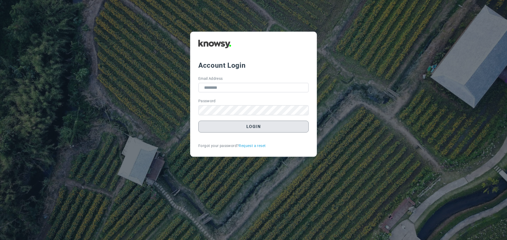
type input "**********"
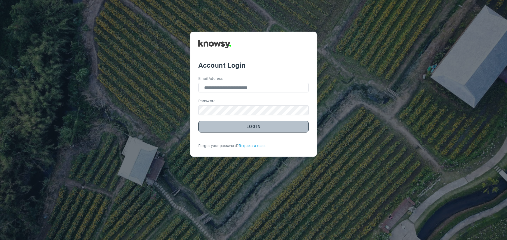
click at [257, 128] on button "Login" at bounding box center [253, 127] width 110 height 12
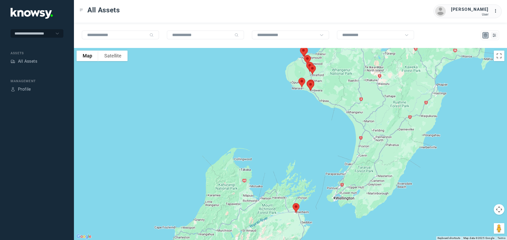
drag, startPoint x: 304, startPoint y: 108, endPoint x: 277, endPoint y: 172, distance: 68.6
click at [277, 172] on div at bounding box center [290, 144] width 433 height 192
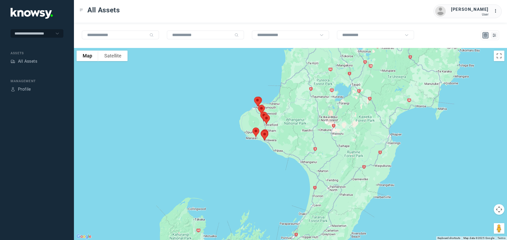
drag, startPoint x: 259, startPoint y: 143, endPoint x: 224, endPoint y: 179, distance: 51.3
click at [224, 179] on div at bounding box center [290, 144] width 433 height 192
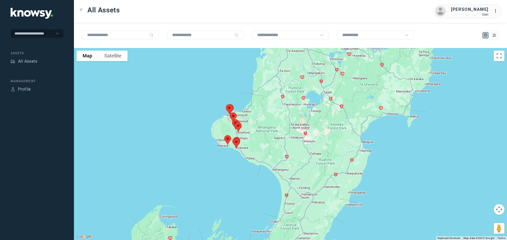
drag, startPoint x: 284, startPoint y: 126, endPoint x: 292, endPoint y: 92, distance: 35.0
click at [292, 92] on div at bounding box center [290, 144] width 433 height 192
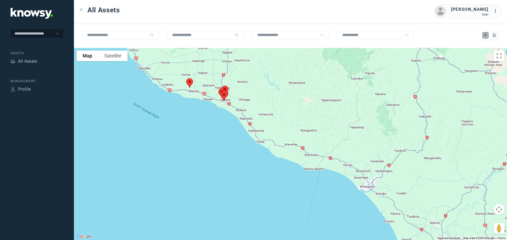
drag, startPoint x: 208, startPoint y: 131, endPoint x: 219, endPoint y: 149, distance: 21.2
click at [219, 149] on div at bounding box center [290, 144] width 433 height 192
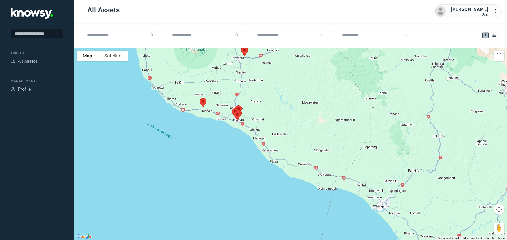
click at [201, 103] on img at bounding box center [202, 103] width 11 height 14
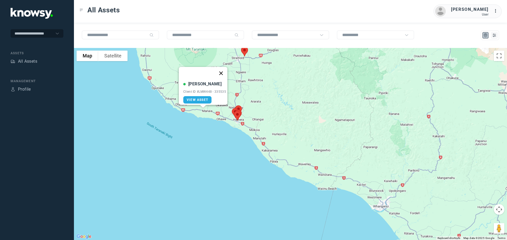
click at [222, 68] on button "Close" at bounding box center [221, 73] width 13 height 13
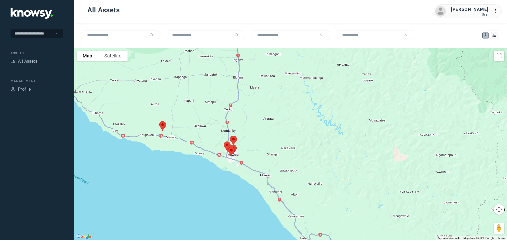
drag, startPoint x: 210, startPoint y: 87, endPoint x: 176, endPoint y: 130, distance: 54.7
click at [175, 131] on div at bounding box center [290, 144] width 433 height 192
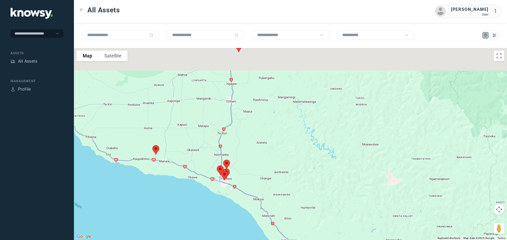
drag, startPoint x: 217, startPoint y: 81, endPoint x: 206, endPoint y: 139, distance: 58.8
click at [206, 139] on div at bounding box center [290, 144] width 433 height 192
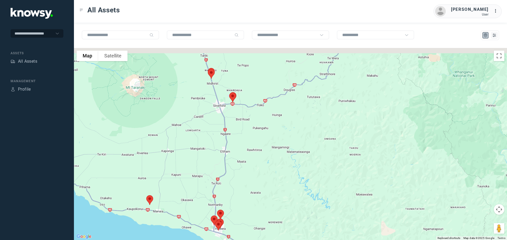
drag, startPoint x: 217, startPoint y: 119, endPoint x: 217, endPoint y: 133, distance: 13.7
click at [217, 133] on div at bounding box center [290, 144] width 433 height 192
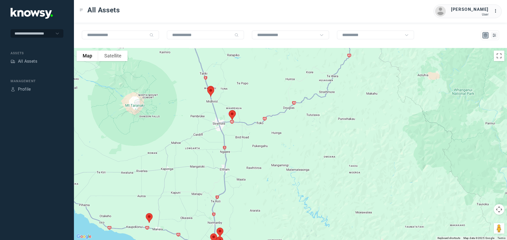
click at [233, 113] on img at bounding box center [231, 115] width 11 height 14
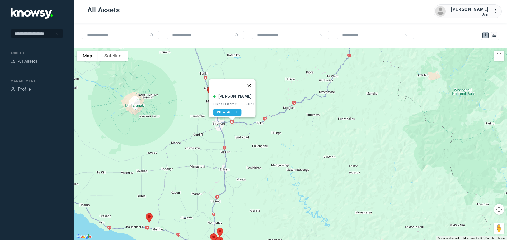
click at [251, 81] on button "Close" at bounding box center [249, 85] width 13 height 13
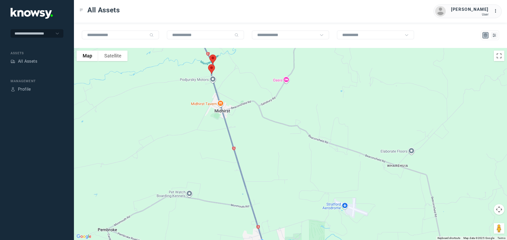
drag, startPoint x: 224, startPoint y: 86, endPoint x: 224, endPoint y: 99, distance: 12.9
click at [224, 99] on div "To navigate, press the arrow keys." at bounding box center [290, 144] width 433 height 192
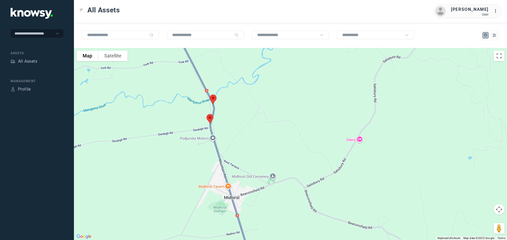
click at [209, 118] on img at bounding box center [209, 119] width 11 height 14
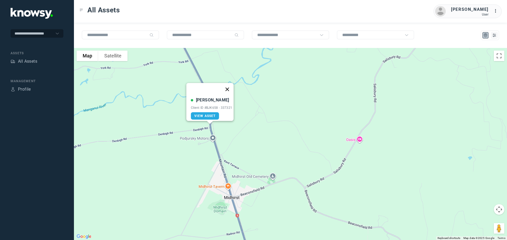
click at [229, 85] on button "Close" at bounding box center [227, 89] width 13 height 13
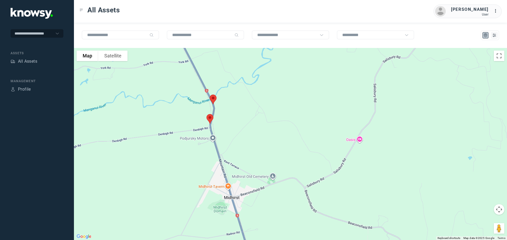
click at [214, 99] on img at bounding box center [212, 100] width 11 height 14
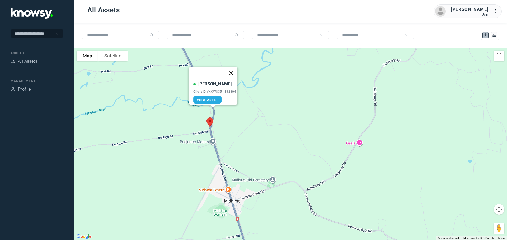
click at [234, 70] on button "Close" at bounding box center [231, 73] width 13 height 13
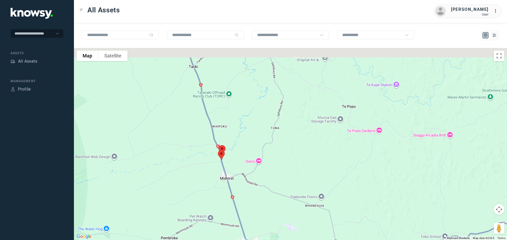
drag, startPoint x: 216, startPoint y: 110, endPoint x: 214, endPoint y: 106, distance: 4.4
click at [215, 136] on div at bounding box center [290, 144] width 433 height 192
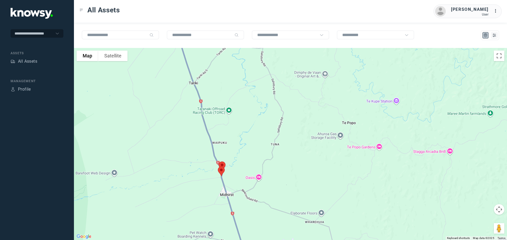
drag, startPoint x: 212, startPoint y: 92, endPoint x: 223, endPoint y: 138, distance: 47.1
click at [222, 139] on div at bounding box center [290, 144] width 433 height 192
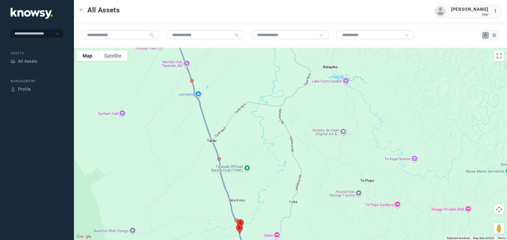
drag, startPoint x: 225, startPoint y: 127, endPoint x: 231, endPoint y: 141, distance: 15.5
click at [231, 141] on div at bounding box center [290, 144] width 433 height 192
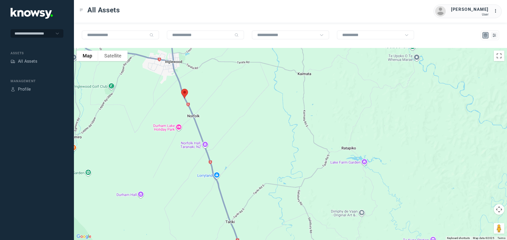
drag, startPoint x: 227, startPoint y: 122, endPoint x: 234, endPoint y: 136, distance: 15.7
click at [235, 139] on div at bounding box center [290, 144] width 433 height 192
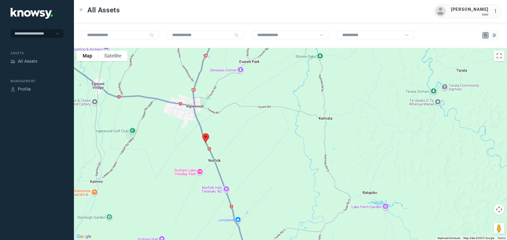
click at [205, 137] on img at bounding box center [205, 138] width 11 height 14
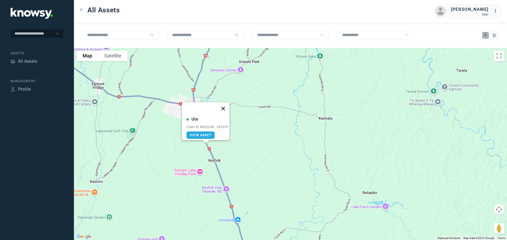
click at [225, 105] on button "Close" at bounding box center [223, 108] width 13 height 13
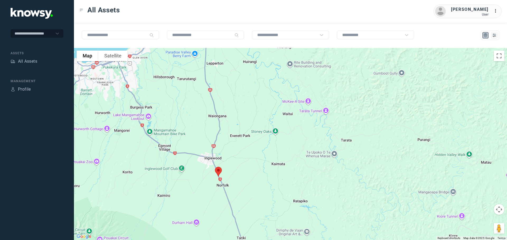
drag, startPoint x: 202, startPoint y: 107, endPoint x: 208, endPoint y: 145, distance: 37.9
click at [208, 157] on div at bounding box center [290, 144] width 433 height 192
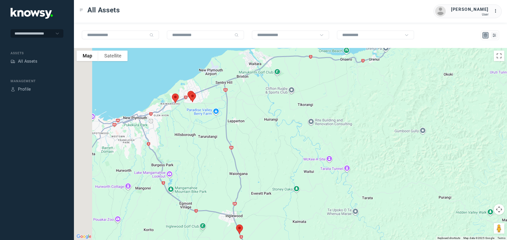
drag, startPoint x: 202, startPoint y: 111, endPoint x: 227, endPoint y: 140, distance: 38.0
click at [226, 140] on div at bounding box center [290, 144] width 433 height 192
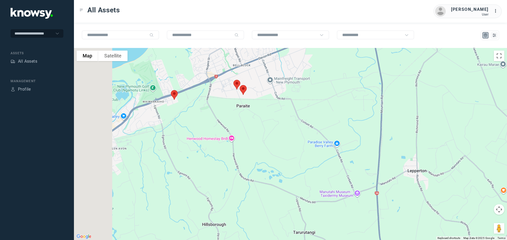
drag, startPoint x: 182, startPoint y: 98, endPoint x: 242, endPoint y: 132, distance: 68.6
click at [242, 132] on div at bounding box center [290, 144] width 433 height 192
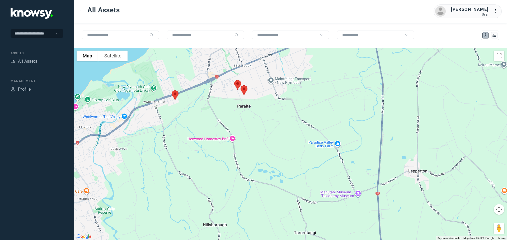
click at [175, 96] on img at bounding box center [174, 95] width 11 height 14
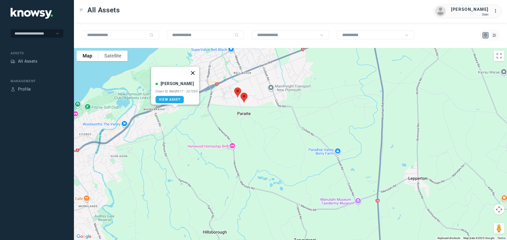
click at [195, 70] on button "Close" at bounding box center [192, 73] width 13 height 13
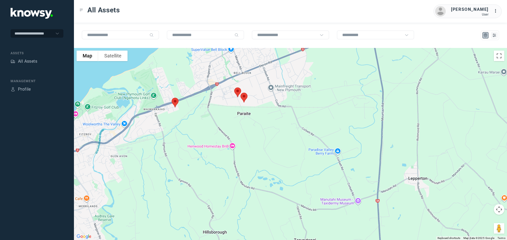
click at [245, 97] on img at bounding box center [243, 98] width 11 height 14
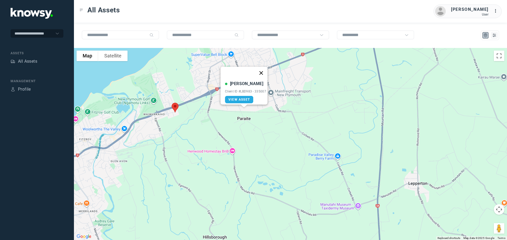
click at [263, 70] on button "Close" at bounding box center [261, 73] width 13 height 13
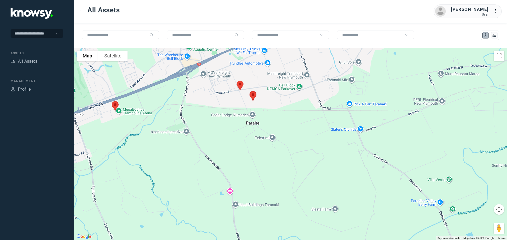
click at [241, 86] on img at bounding box center [239, 86] width 11 height 14
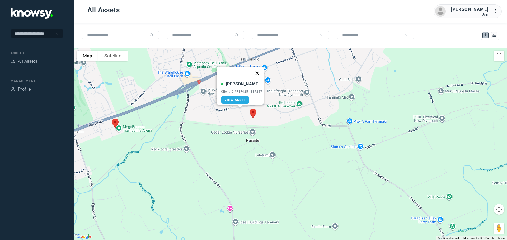
click at [257, 70] on button "Close" at bounding box center [257, 73] width 13 height 13
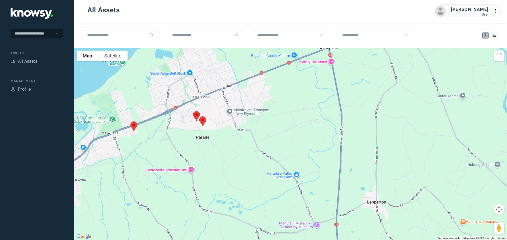
click at [135, 126] on img at bounding box center [133, 127] width 11 height 14
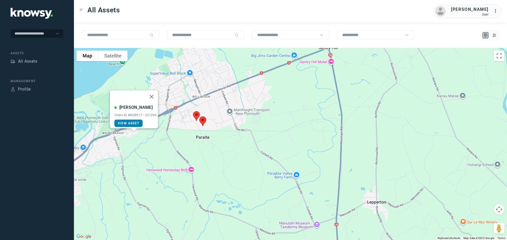
click at [131, 122] on span "View Asset" at bounding box center [128, 124] width 21 height 4
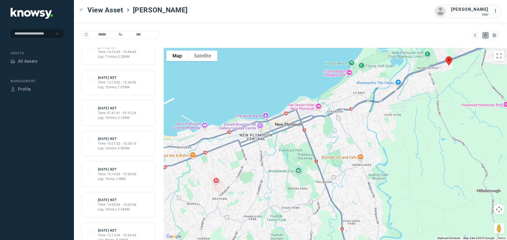
scroll to position [79, 0]
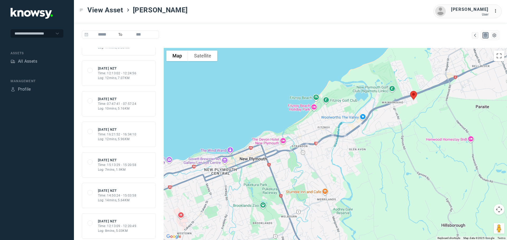
drag, startPoint x: 391, startPoint y: 120, endPoint x: 355, endPoint y: 154, distance: 49.5
click at [355, 154] on div at bounding box center [335, 144] width 343 height 192
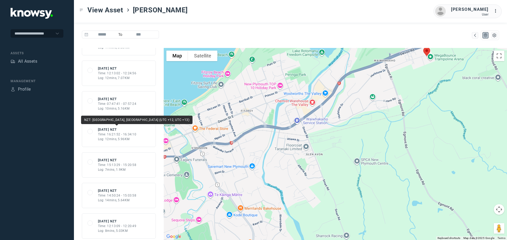
drag, startPoint x: 115, startPoint y: 109, endPoint x: 119, endPoint y: 131, distance: 22.3
click at [119, 131] on div "6898f1c95fa027285f241093 [DATE] NZT Time: 07:23:26 - 07:39:11 Log: 16mins, 9.9K…" at bounding box center [119, 144] width 90 height 192
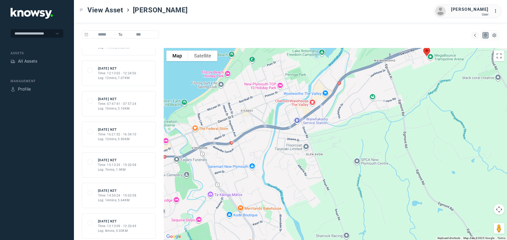
click at [150, 99] on div "6897a5eb1a3e953a3352ef35 [DATE] NZT Time: 07:47:41 - 07:57:24 Log: 10mins, 5.16…" at bounding box center [119, 103] width 74 height 25
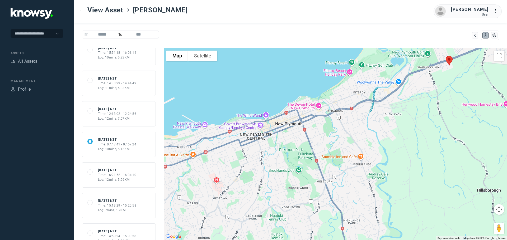
scroll to position [26, 0]
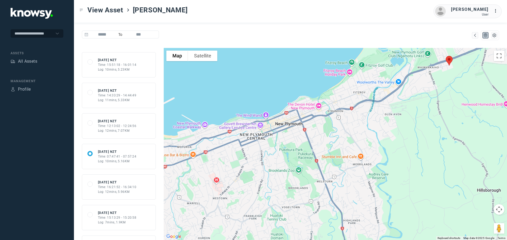
click at [119, 125] on div "Time: 12:13:02 - 12:24:56" at bounding box center [117, 126] width 39 height 5
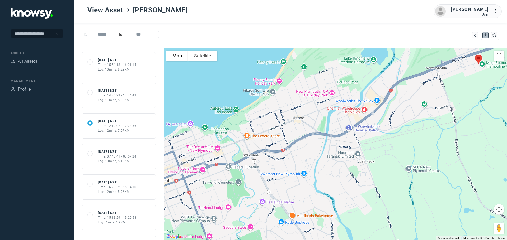
click at [115, 94] on div "Time: 14:33:29 - 14:44:49" at bounding box center [117, 95] width 39 height 5
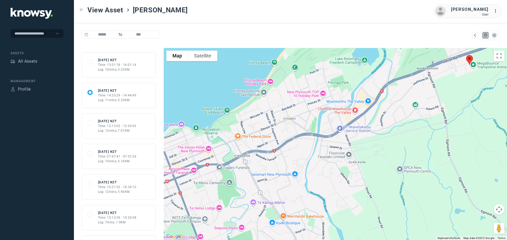
scroll to position [0, 0]
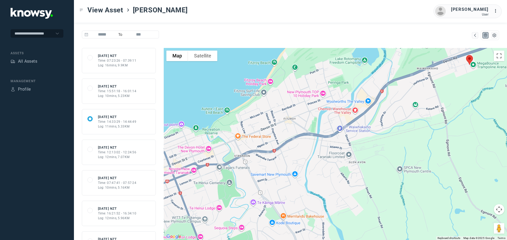
click at [112, 93] on div "Time: 15:51:18 - 16:01:14" at bounding box center [117, 91] width 39 height 5
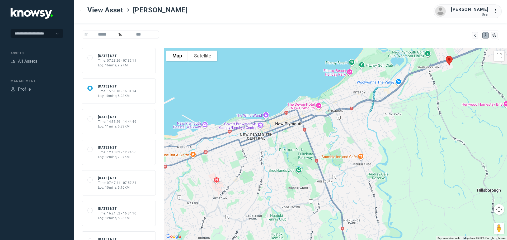
click at [116, 59] on div "Time: 07:23:26 - 07:39:11" at bounding box center [117, 60] width 39 height 5
click at [27, 61] on div "All Assets" at bounding box center [27, 61] width 19 height 6
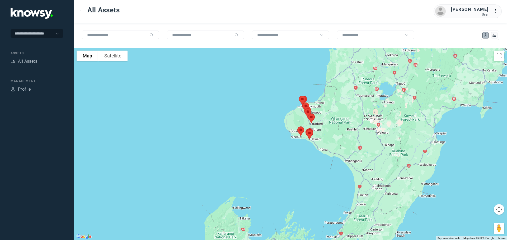
drag, startPoint x: 303, startPoint y: 79, endPoint x: 317, endPoint y: 124, distance: 47.5
click at [317, 124] on div "To navigate, press the arrow keys." at bounding box center [290, 144] width 433 height 192
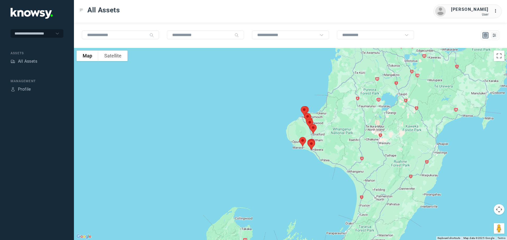
drag, startPoint x: 318, startPoint y: 127, endPoint x: 320, endPoint y: 137, distance: 10.8
click at [320, 137] on div "To navigate, press the arrow keys." at bounding box center [290, 144] width 433 height 192
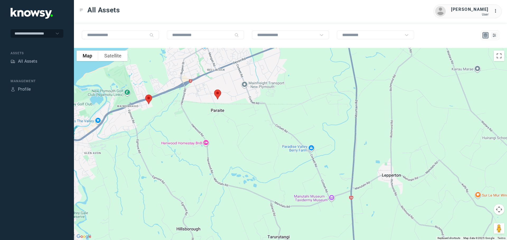
click at [148, 99] on img at bounding box center [148, 100] width 11 height 14
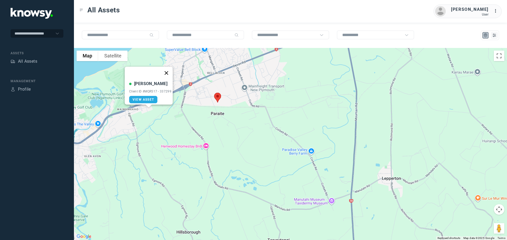
click at [169, 69] on button "Close" at bounding box center [166, 73] width 13 height 13
